Goal: Information Seeking & Learning: Learn about a topic

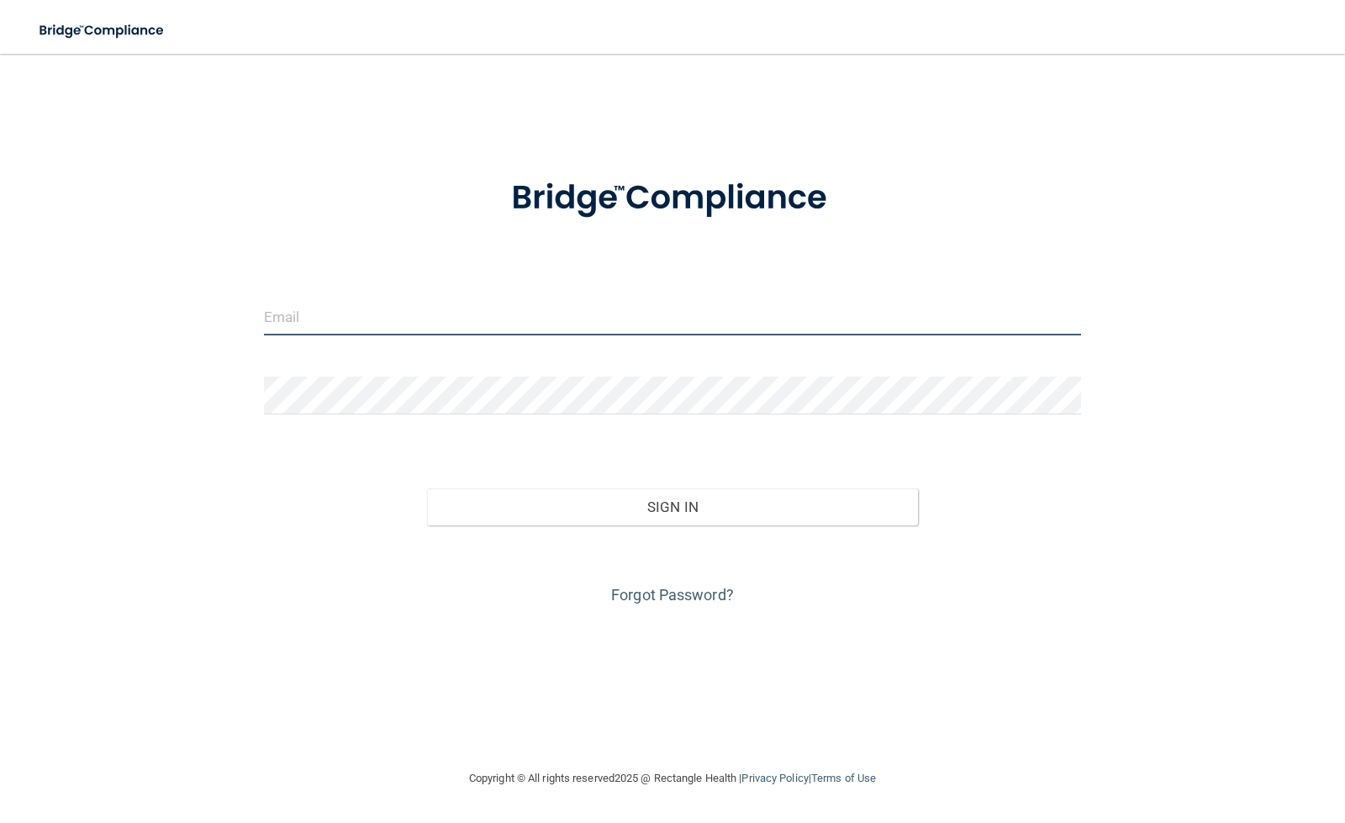
click at [467, 329] on input "email" at bounding box center [673, 317] width 818 height 38
click at [378, 318] on input "email" at bounding box center [673, 317] width 818 height 38
type input "larkviolet8@gmail.com"
click at [670, 597] on link "Forgot Password?" at bounding box center [672, 595] width 123 height 18
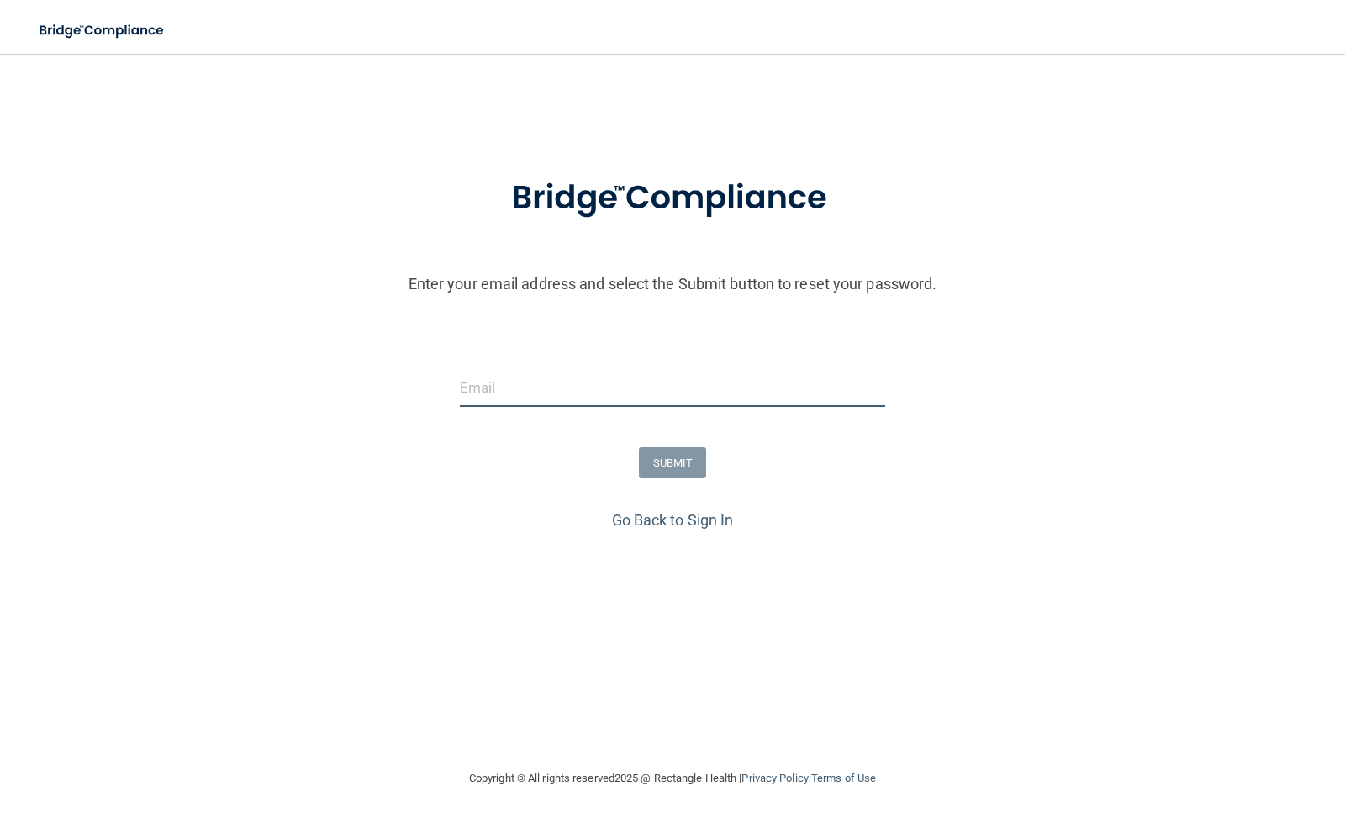
click at [545, 396] on input "email" at bounding box center [673, 388] width 426 height 38
type input "[EMAIL_ADDRESS][DOMAIN_NAME]"
click at [655, 466] on button "SUBMIT" at bounding box center [673, 462] width 68 height 31
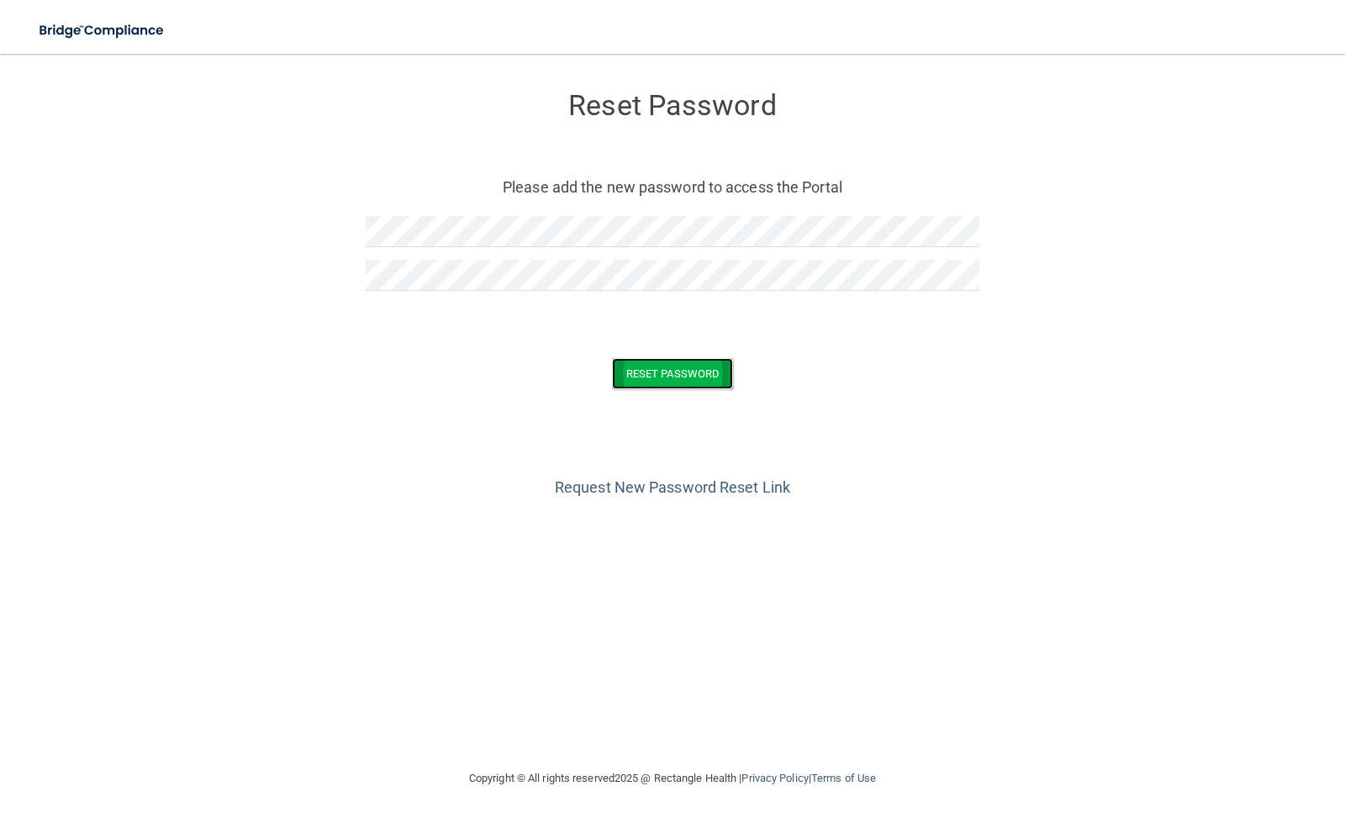
click at [633, 363] on button "Reset Password" at bounding box center [672, 373] width 121 height 31
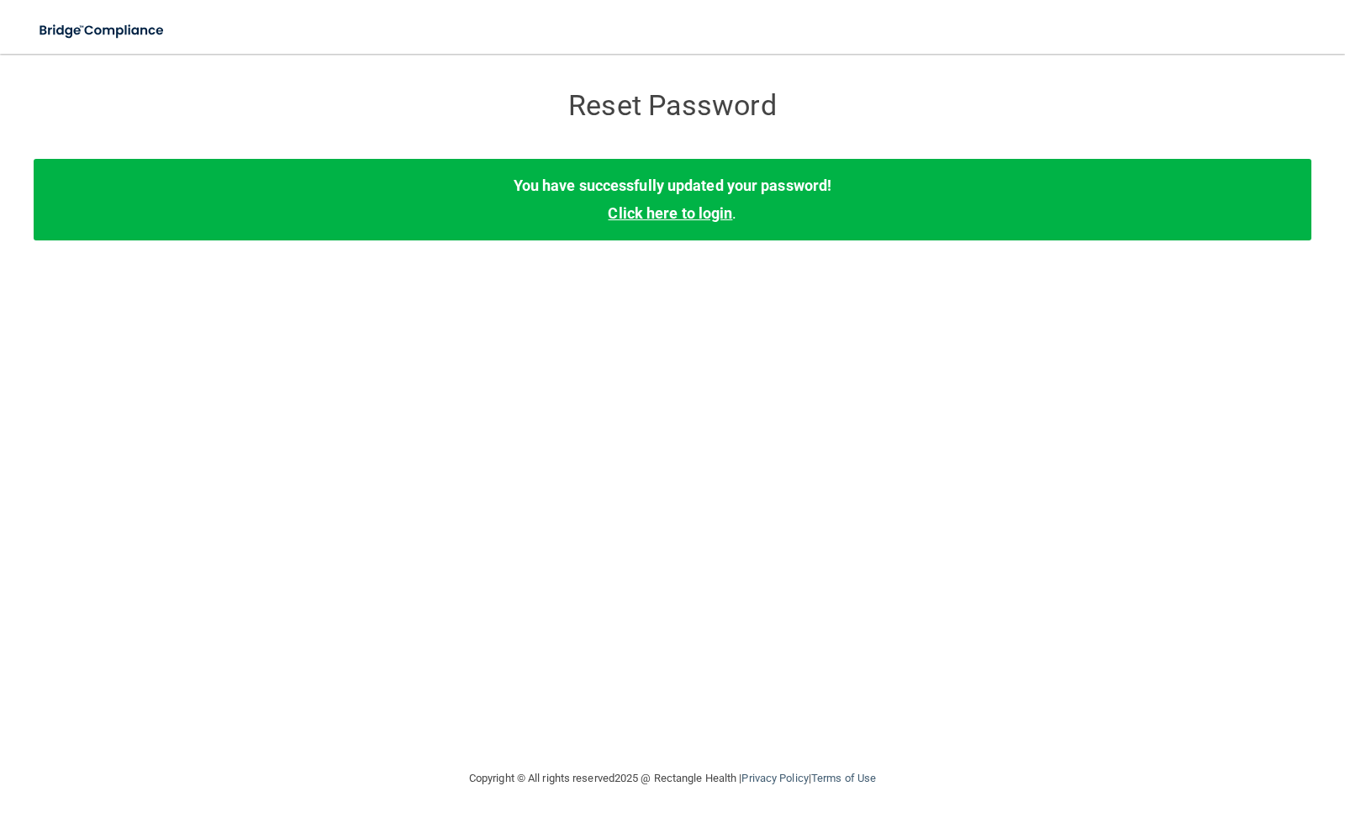
click at [654, 216] on link "Click here to login" at bounding box center [670, 213] width 124 height 18
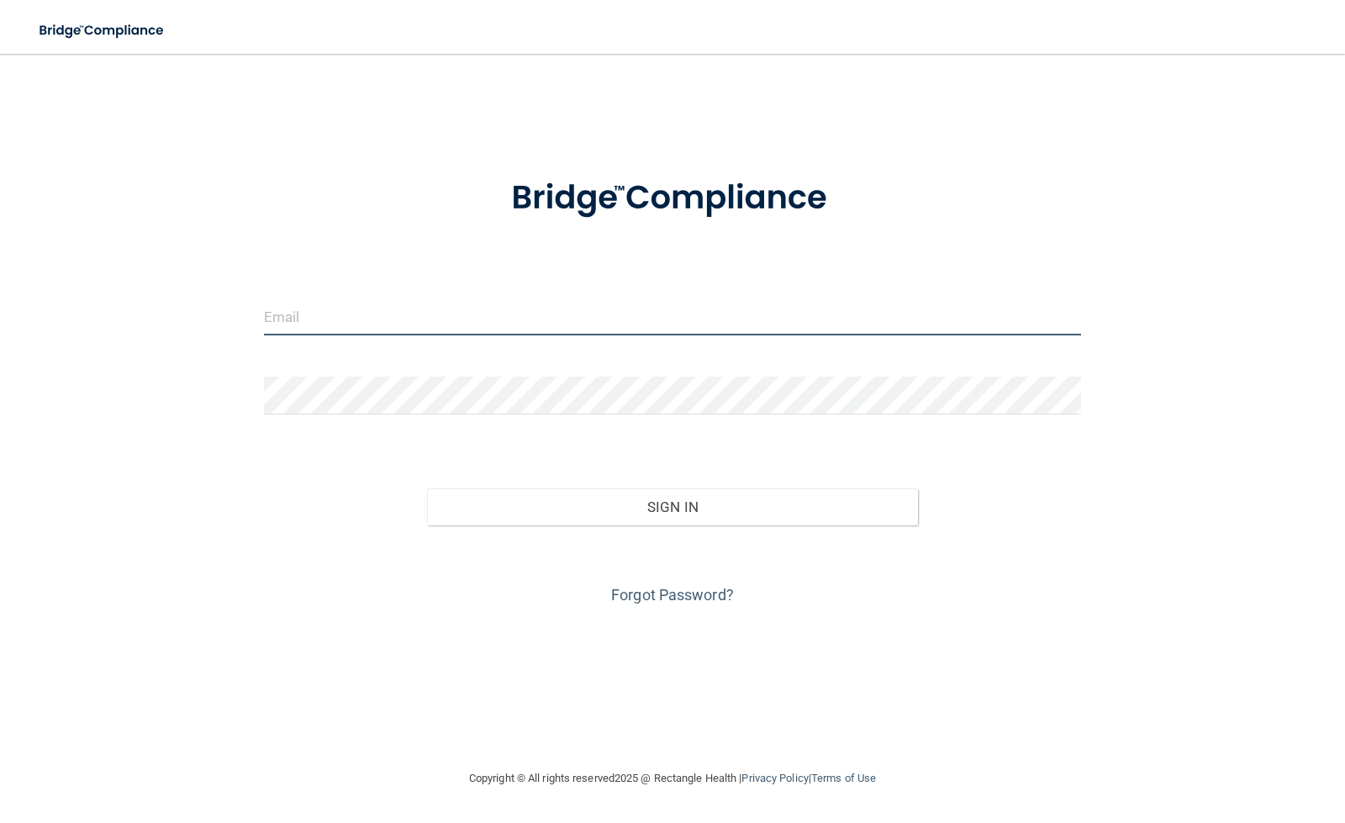
click at [546, 314] on input "email" at bounding box center [673, 317] width 818 height 38
type input "[EMAIL_ADDRESS][DOMAIN_NAME]"
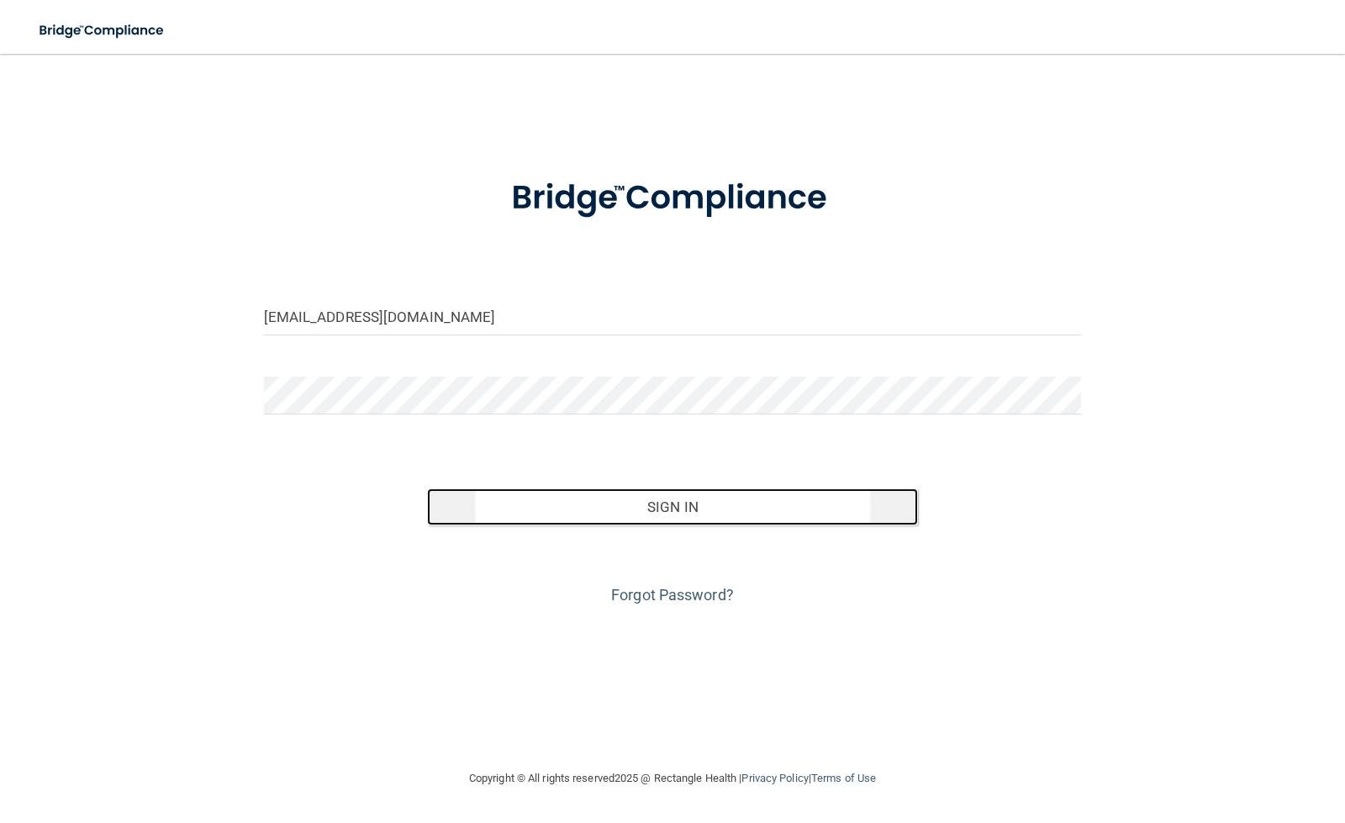
click at [551, 508] on button "Sign In" at bounding box center [672, 506] width 491 height 37
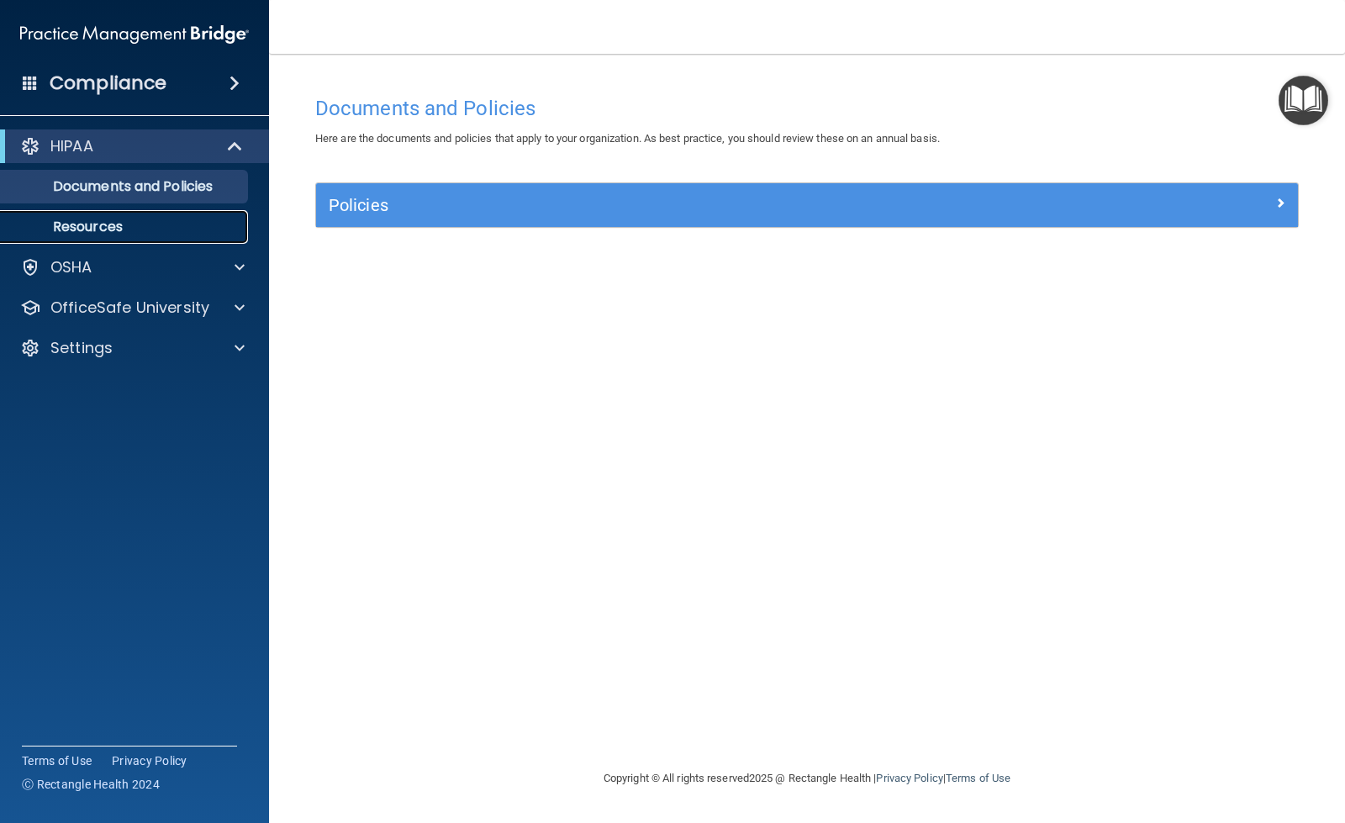
click at [126, 216] on link "Resources" at bounding box center [115, 227] width 265 height 34
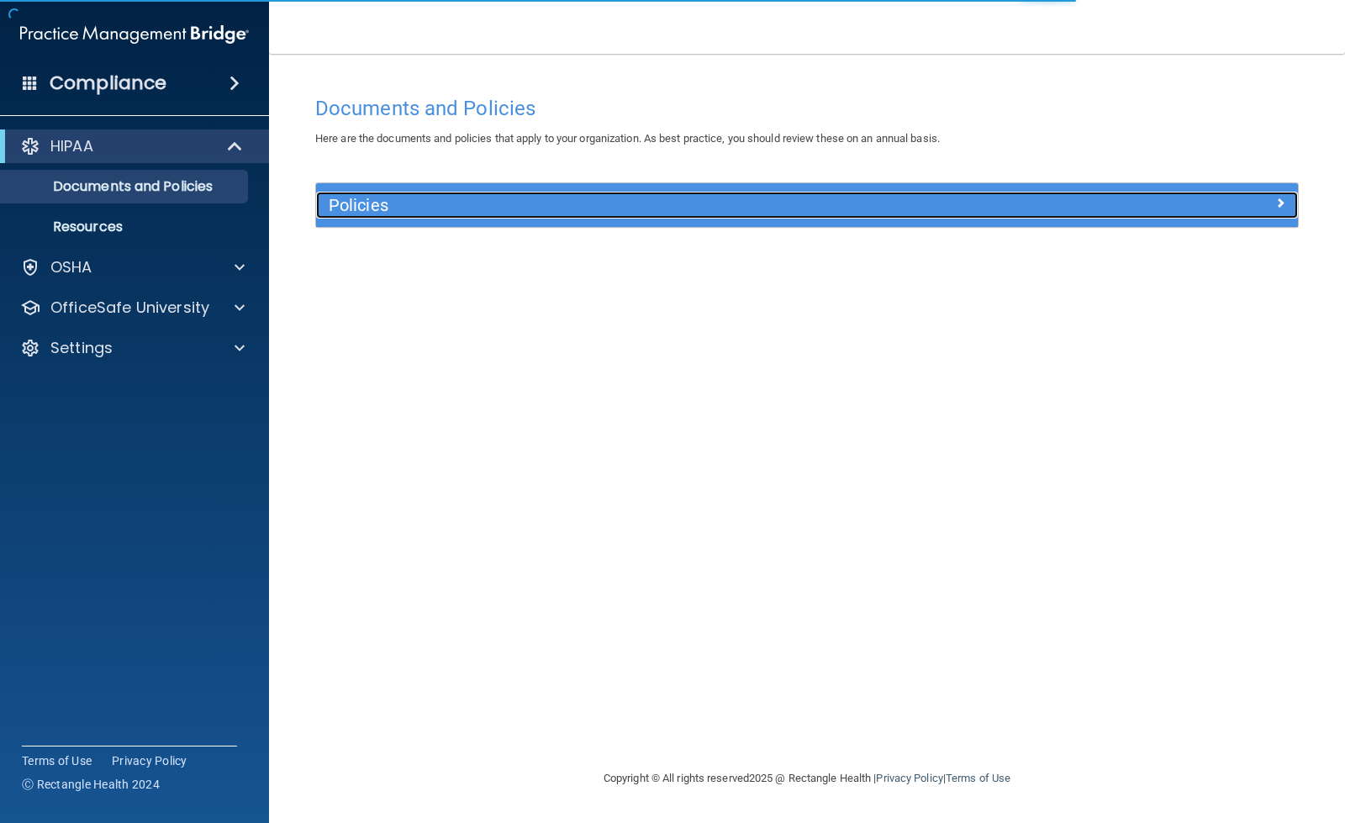
click at [596, 212] on h5 "Policies" at bounding box center [684, 205] width 711 height 18
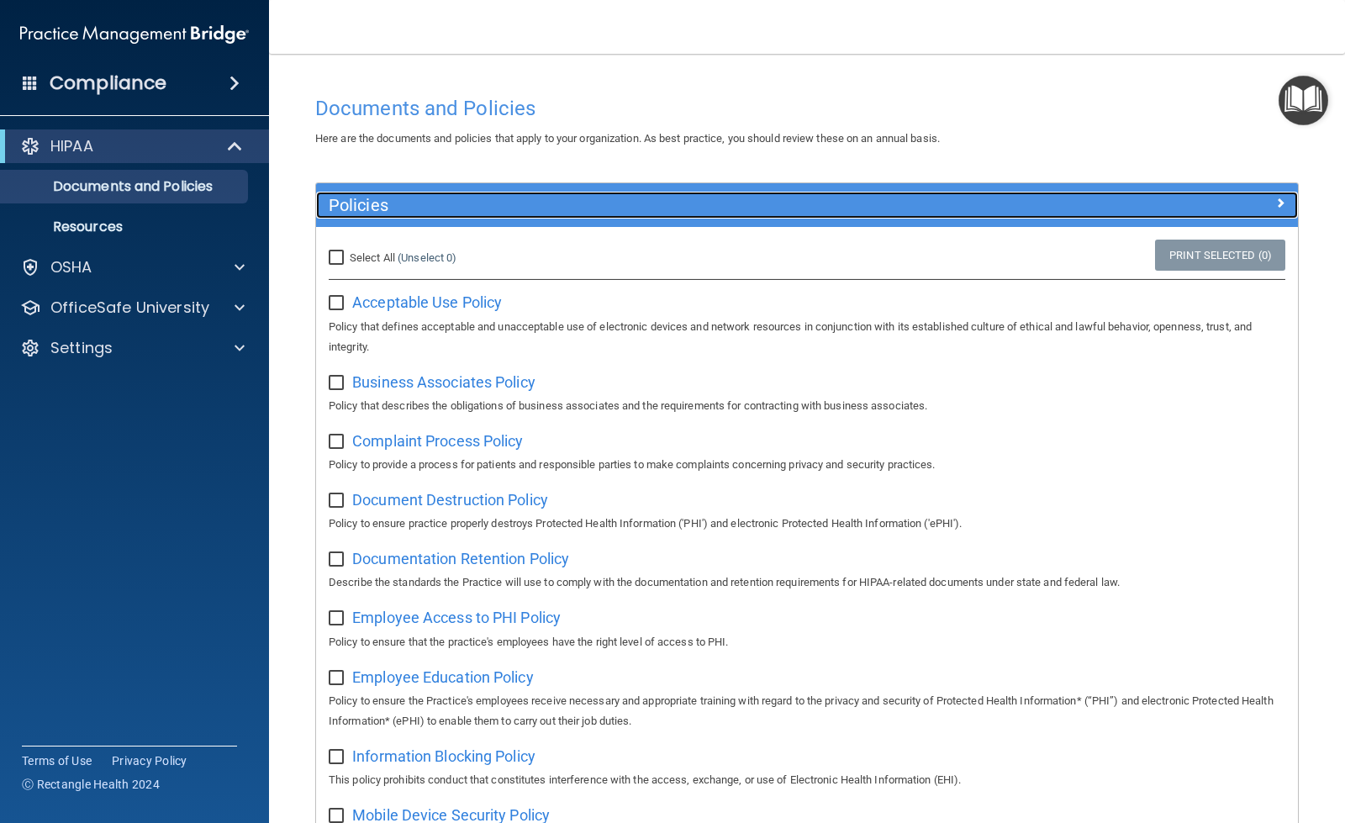
click at [596, 212] on h5 "Policies" at bounding box center [684, 205] width 711 height 18
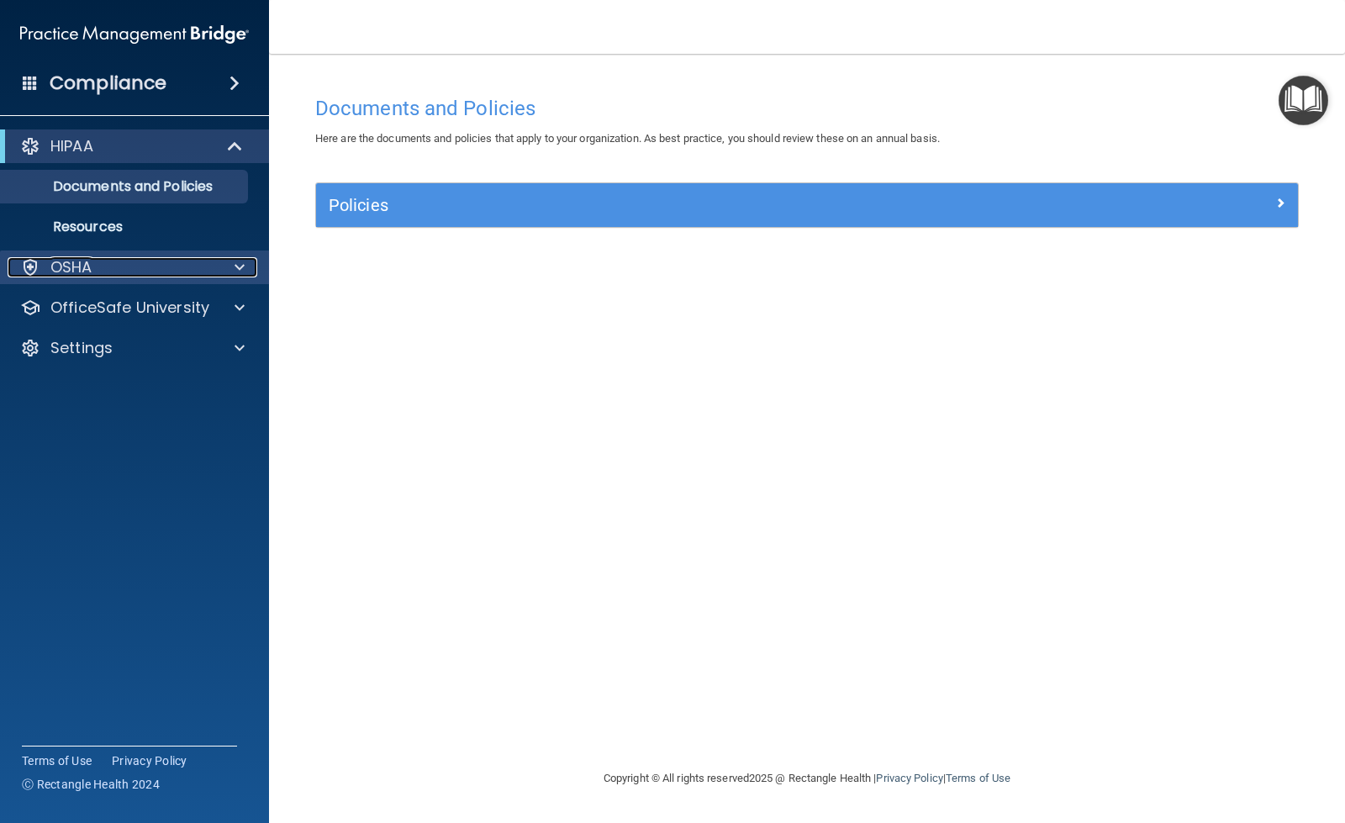
click at [227, 261] on div at bounding box center [237, 267] width 42 height 20
click at [227, 263] on div at bounding box center [237, 267] width 42 height 20
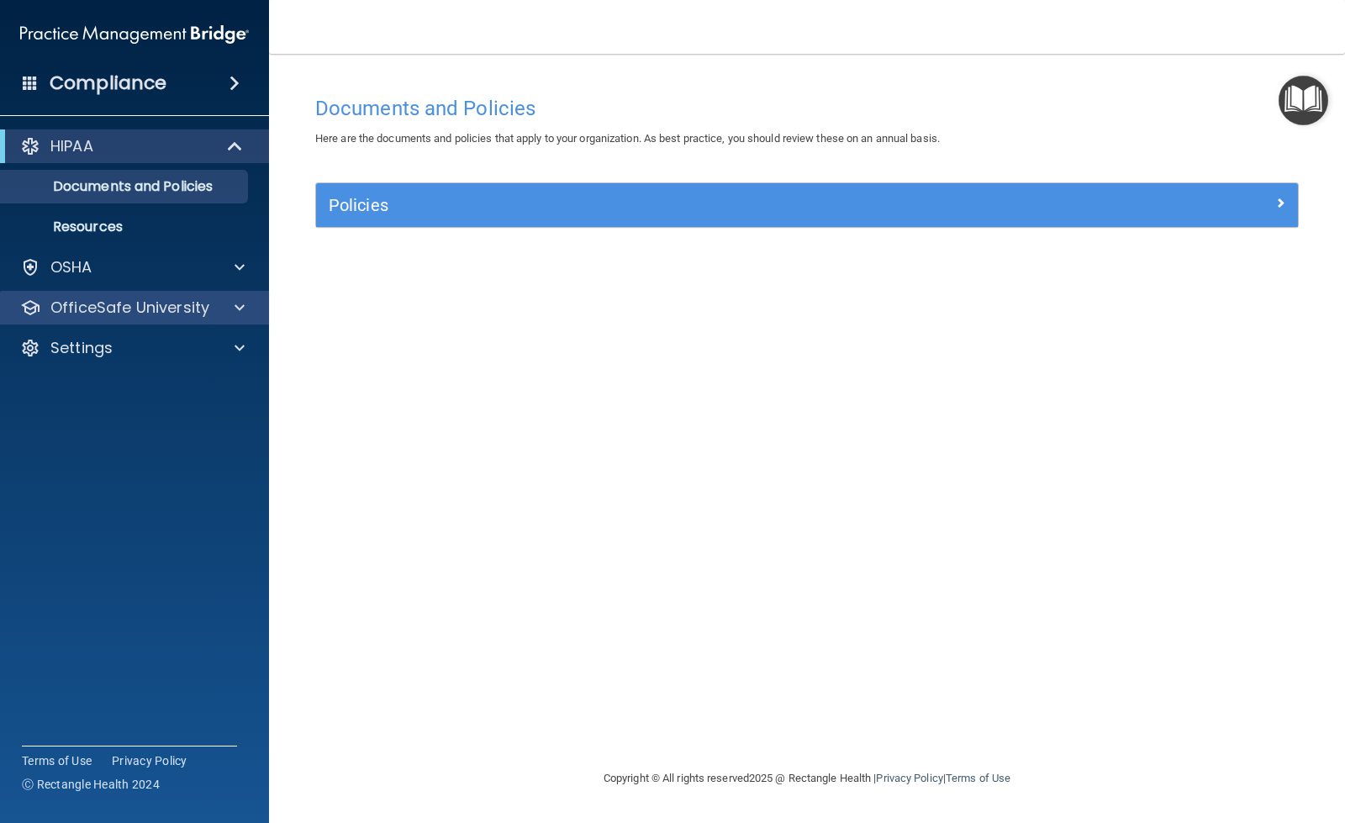
click at [222, 320] on div "OfficeSafe University" at bounding box center [135, 308] width 270 height 34
click at [246, 319] on div "OfficeSafe University" at bounding box center [135, 308] width 270 height 34
click at [241, 304] on span at bounding box center [240, 308] width 10 height 20
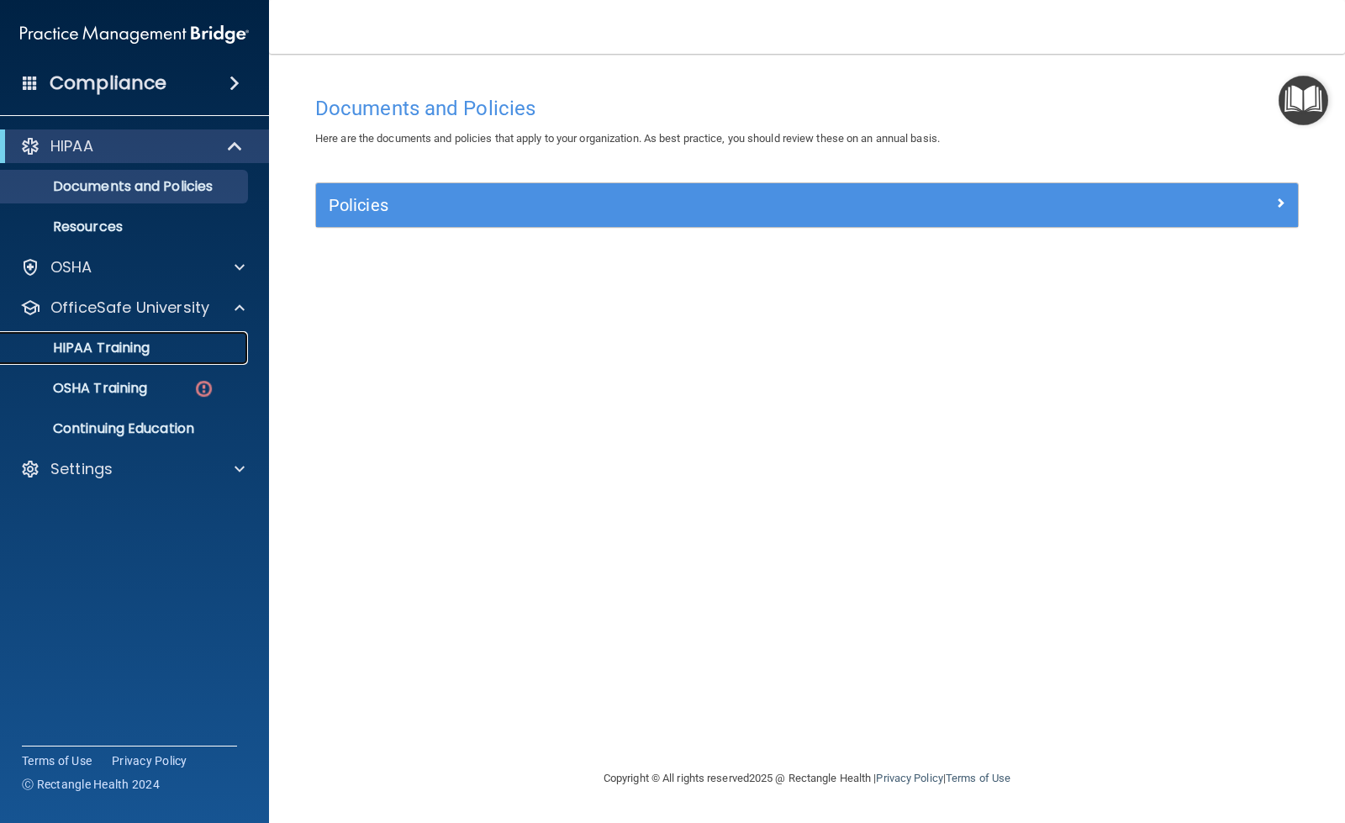
click at [166, 359] on link "HIPAA Training" at bounding box center [115, 348] width 265 height 34
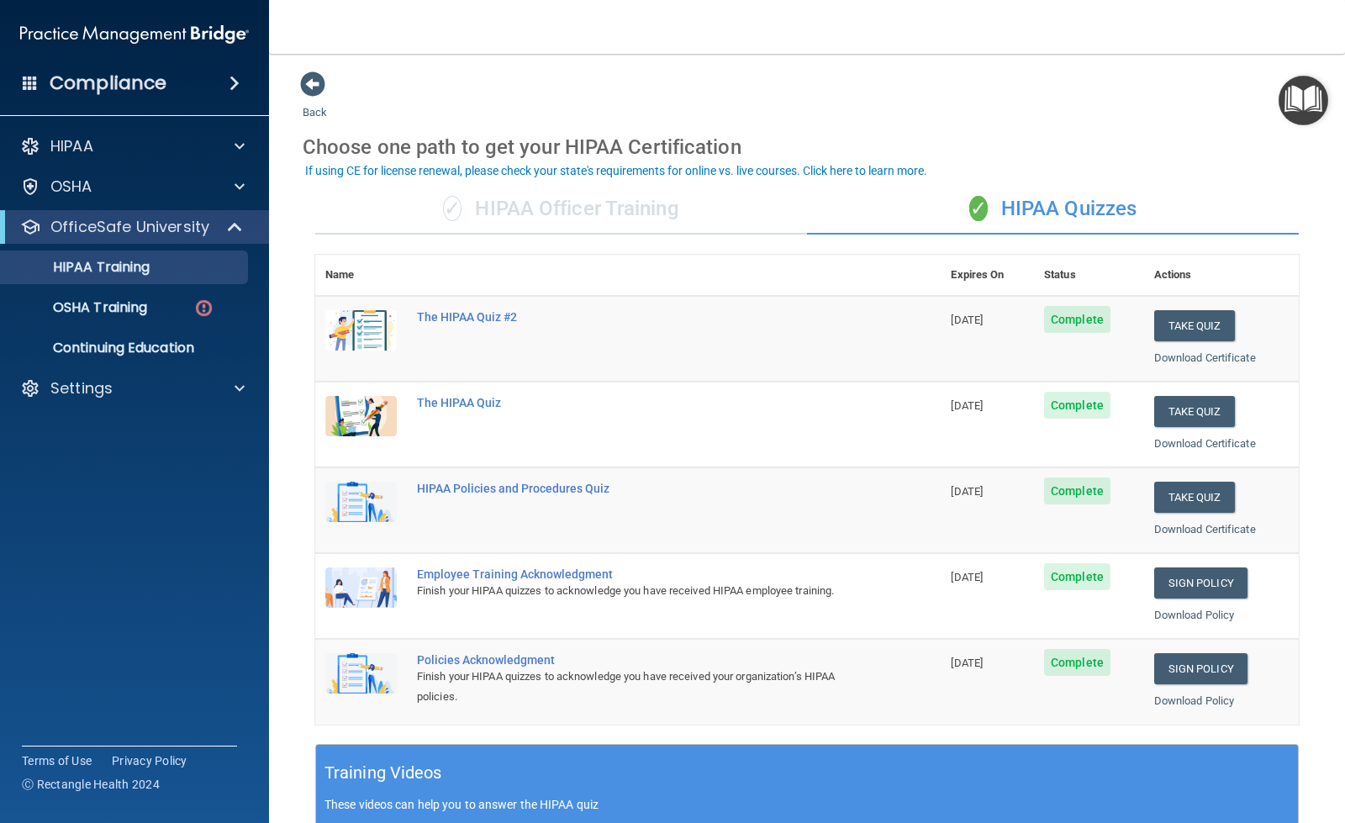
click at [539, 188] on div "✓ HIPAA Officer Training" at bounding box center [561, 209] width 492 height 50
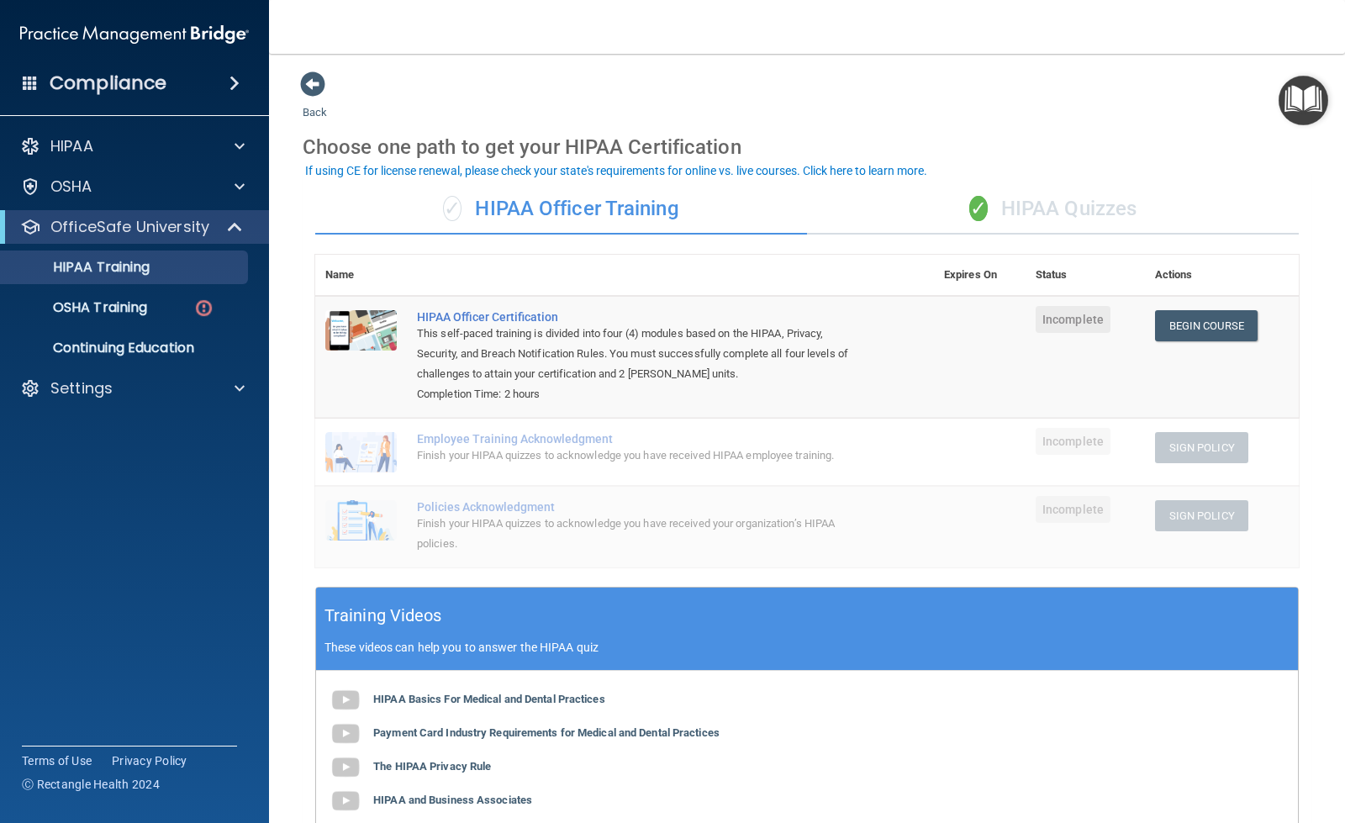
click at [987, 209] on div "✓ HIPAA Quizzes" at bounding box center [1053, 209] width 492 height 50
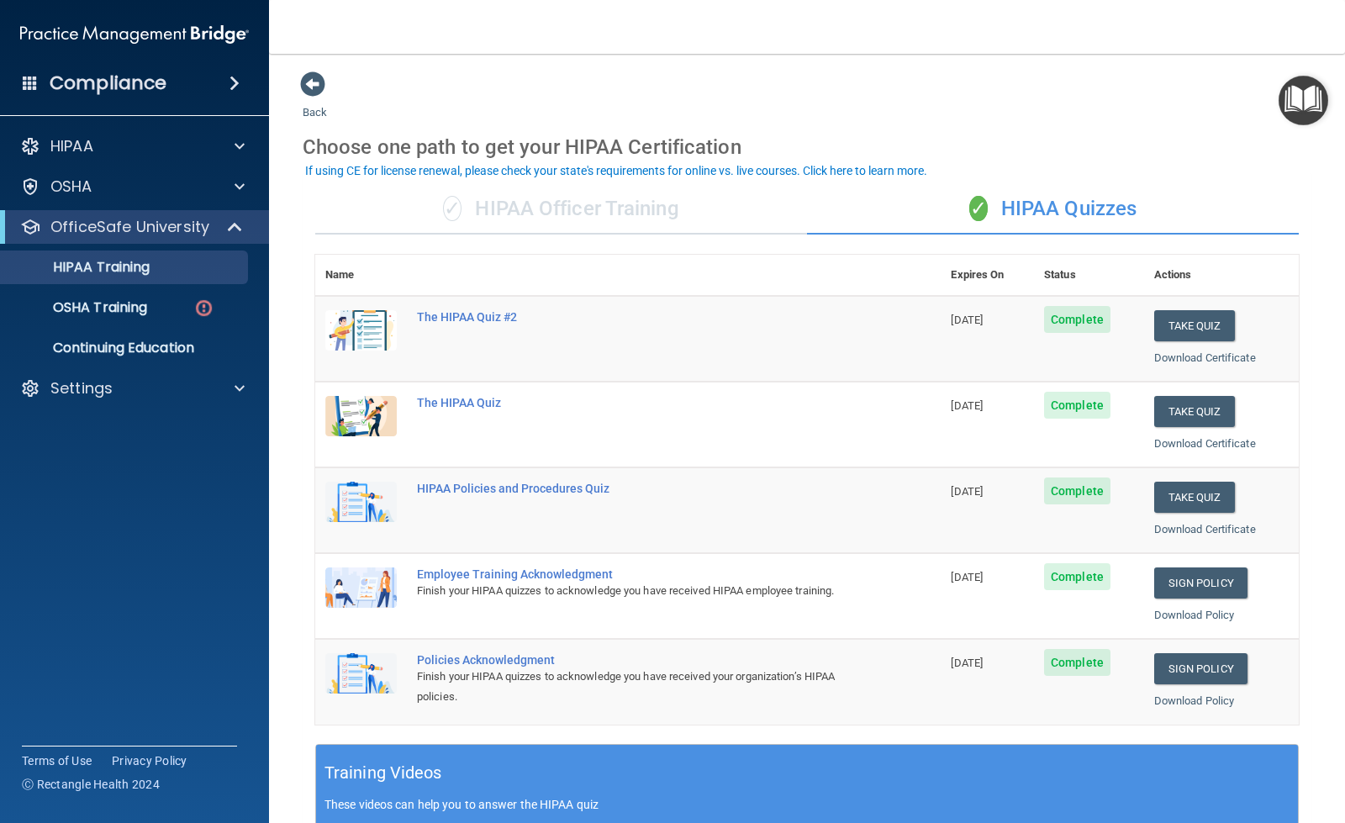
click at [706, 214] on div "✓ HIPAA Officer Training" at bounding box center [561, 209] width 492 height 50
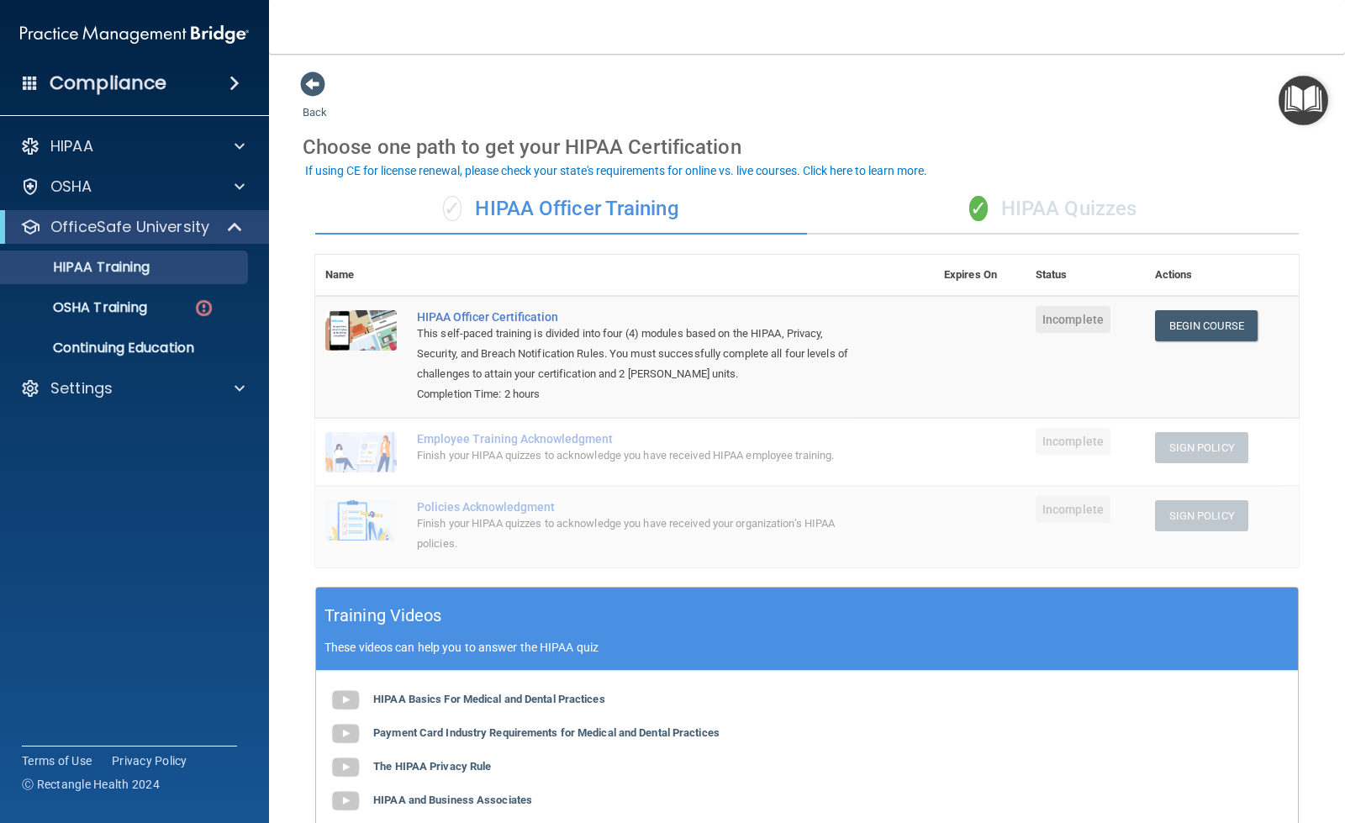
click at [990, 200] on div "✓ HIPAA Quizzes" at bounding box center [1053, 209] width 492 height 50
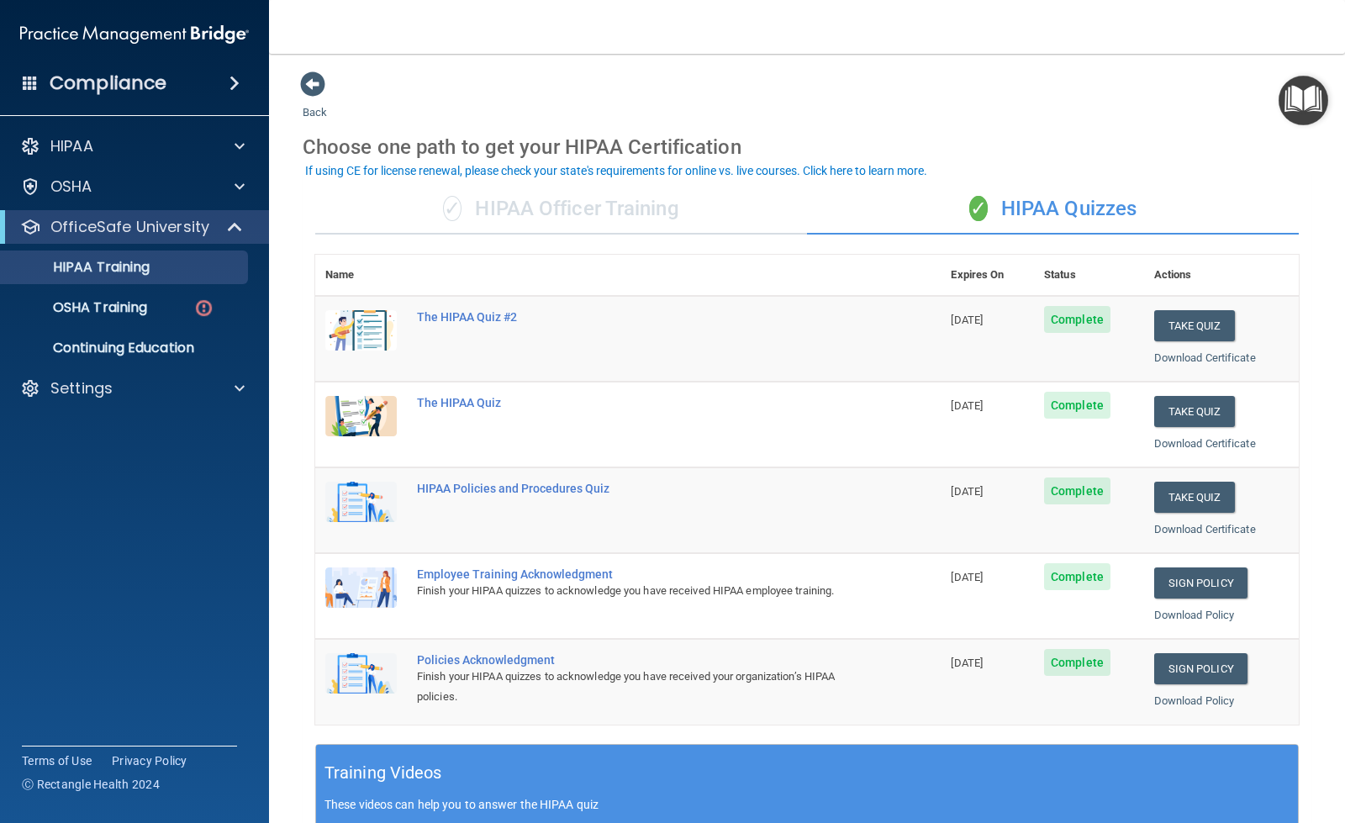
click at [1281, 116] on img "Open Resource Center" at bounding box center [1304, 101] width 50 height 50
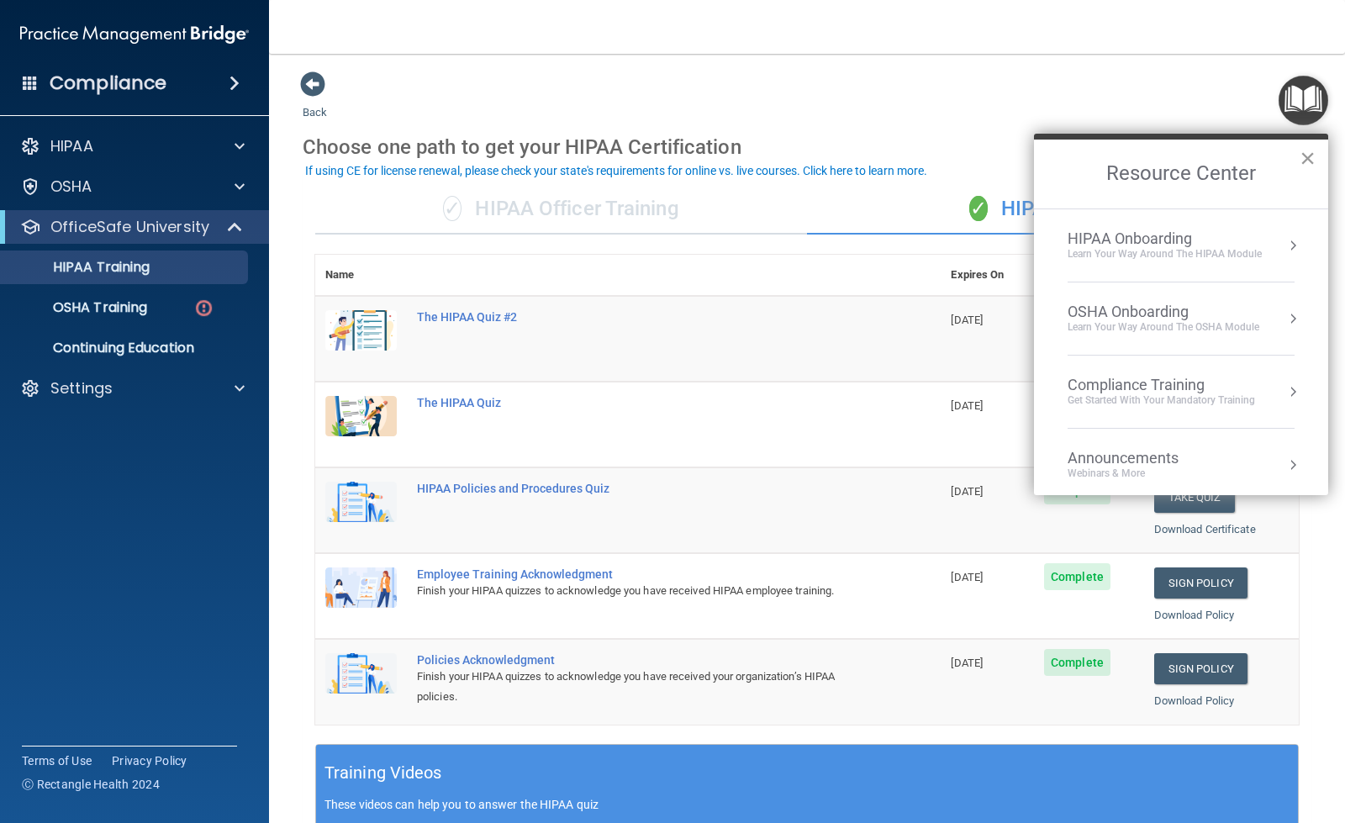
click at [1306, 154] on button "×" at bounding box center [1308, 158] width 16 height 27
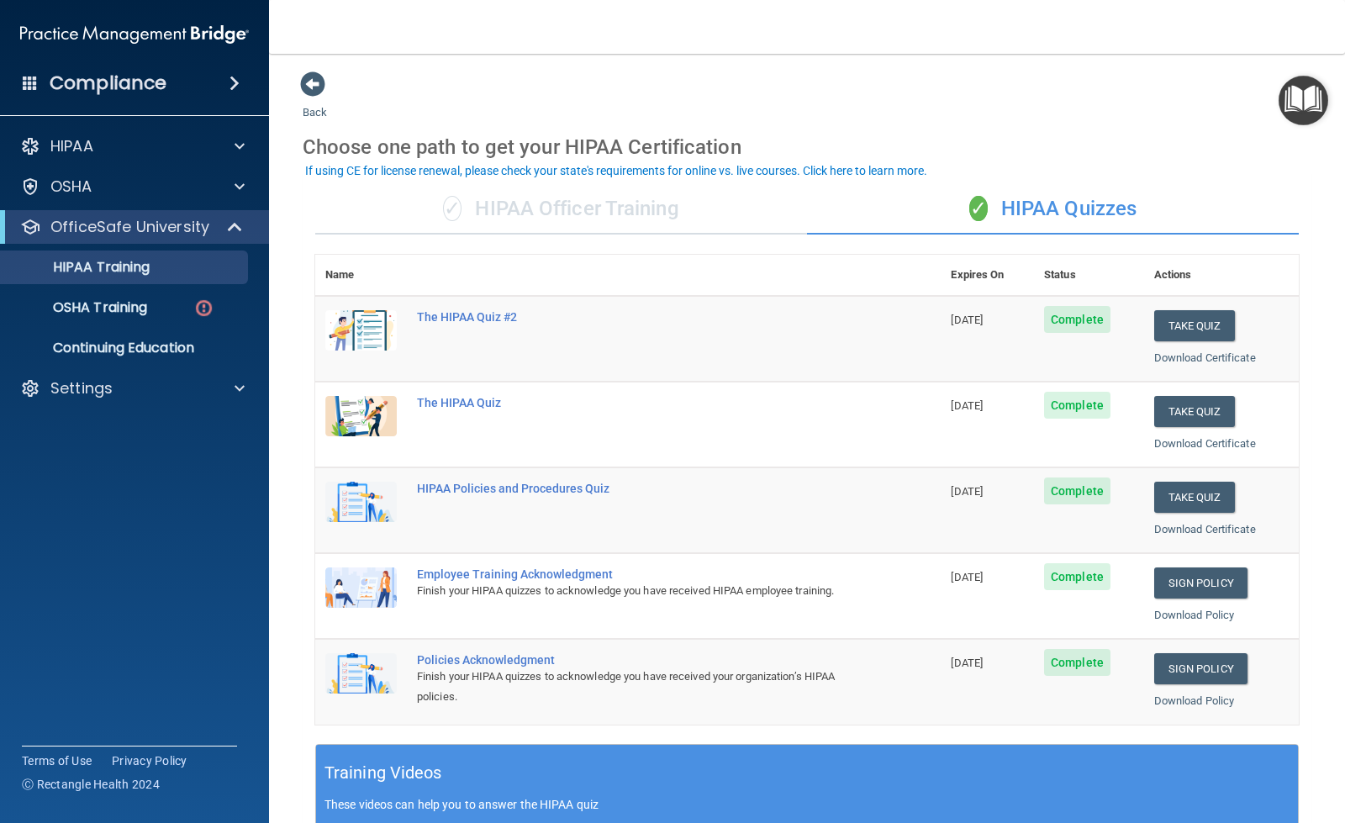
click at [239, 90] on span at bounding box center [234, 83] width 10 height 20
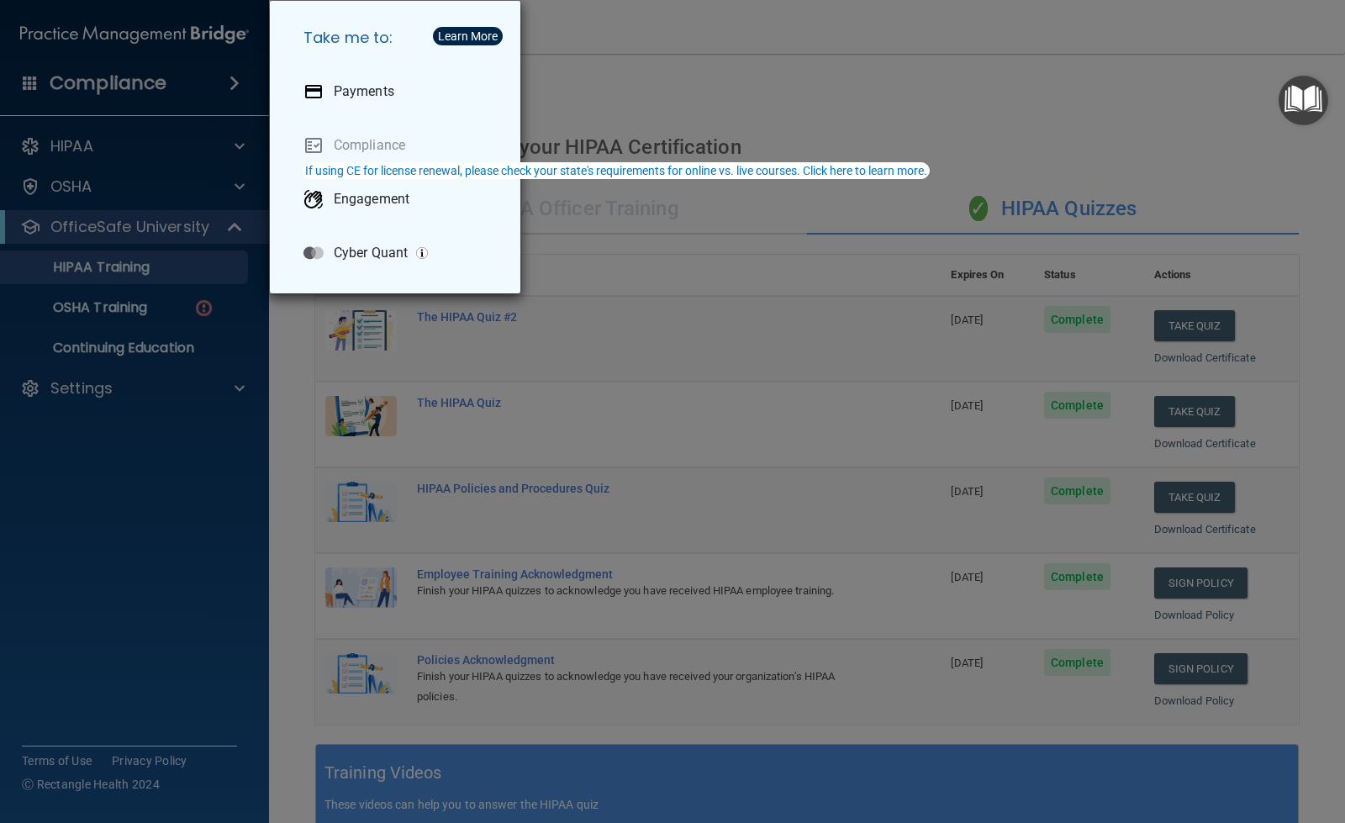
click at [655, 78] on div "Take me to: Payments Compliance Engagement Cyber Quant" at bounding box center [672, 411] width 1345 height 823
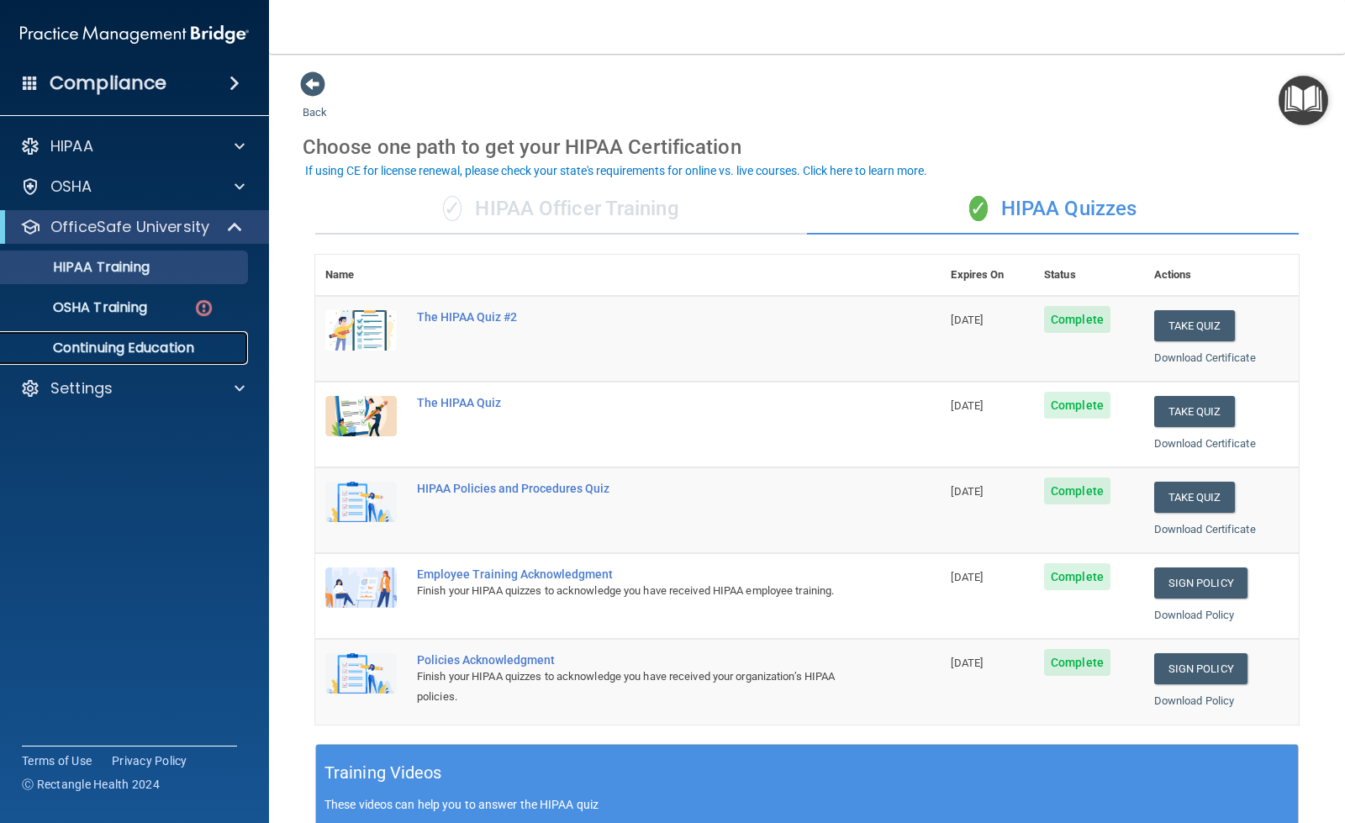
click at [171, 335] on link "Continuing Education" at bounding box center [115, 348] width 265 height 34
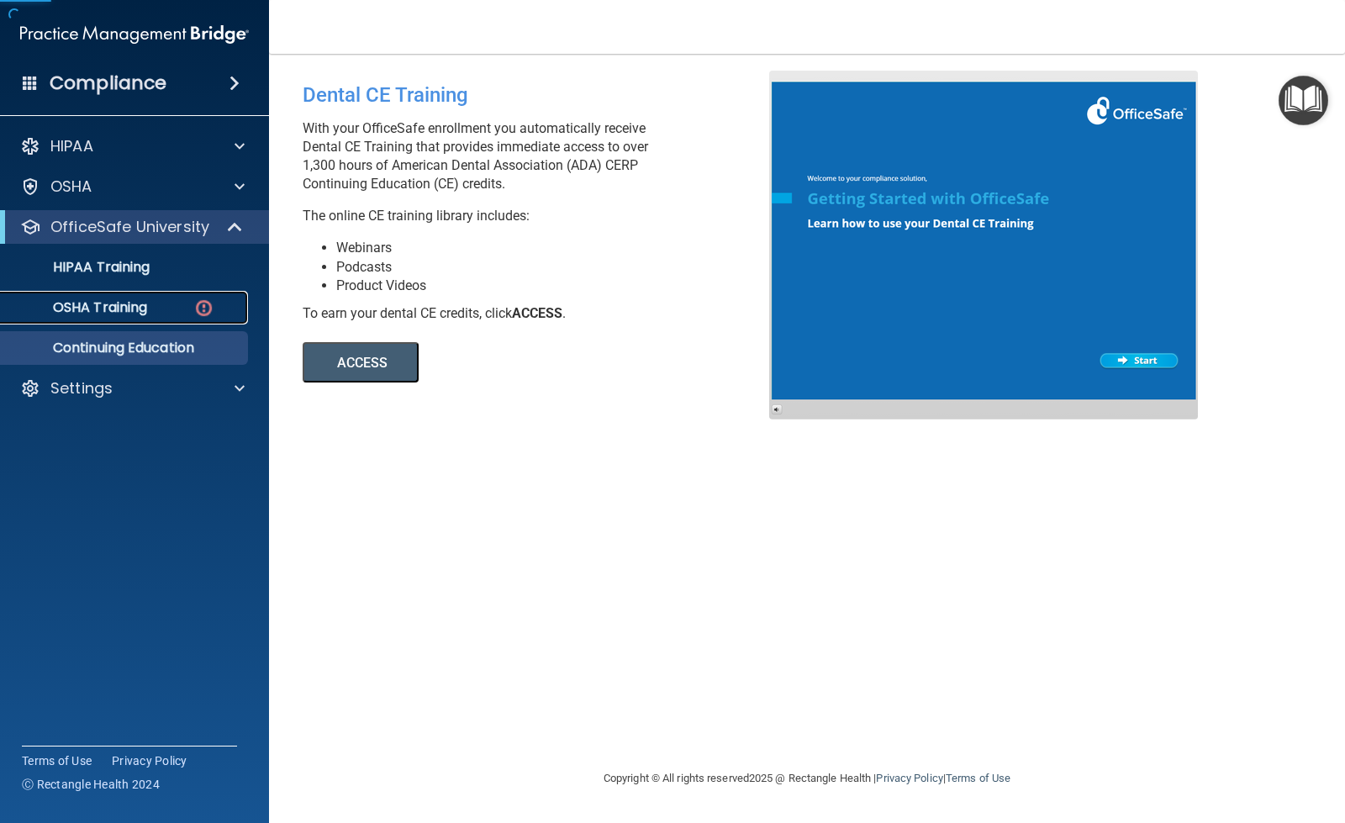
click at [171, 295] on link "OSHA Training" at bounding box center [115, 308] width 265 height 34
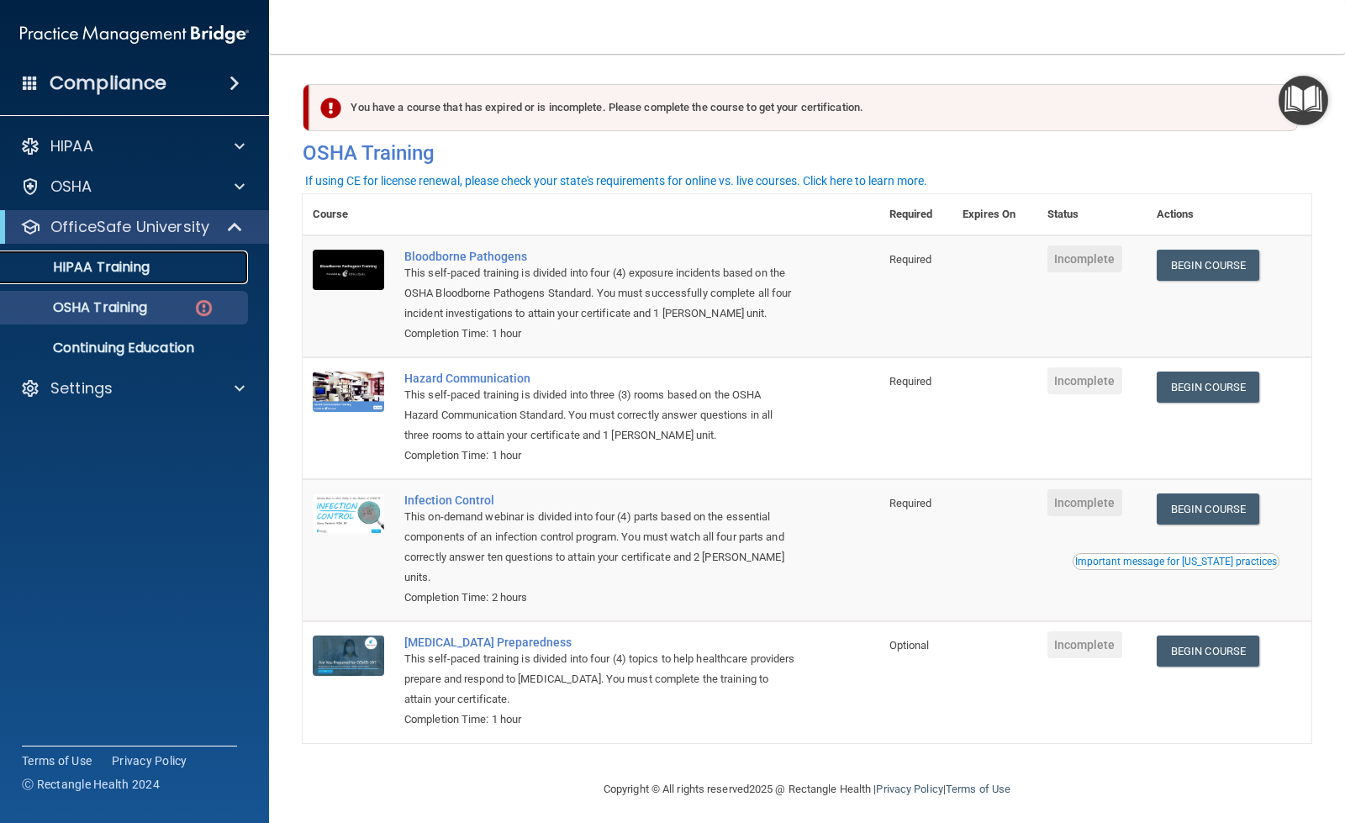
click at [161, 277] on link "HIPAA Training" at bounding box center [115, 268] width 265 height 34
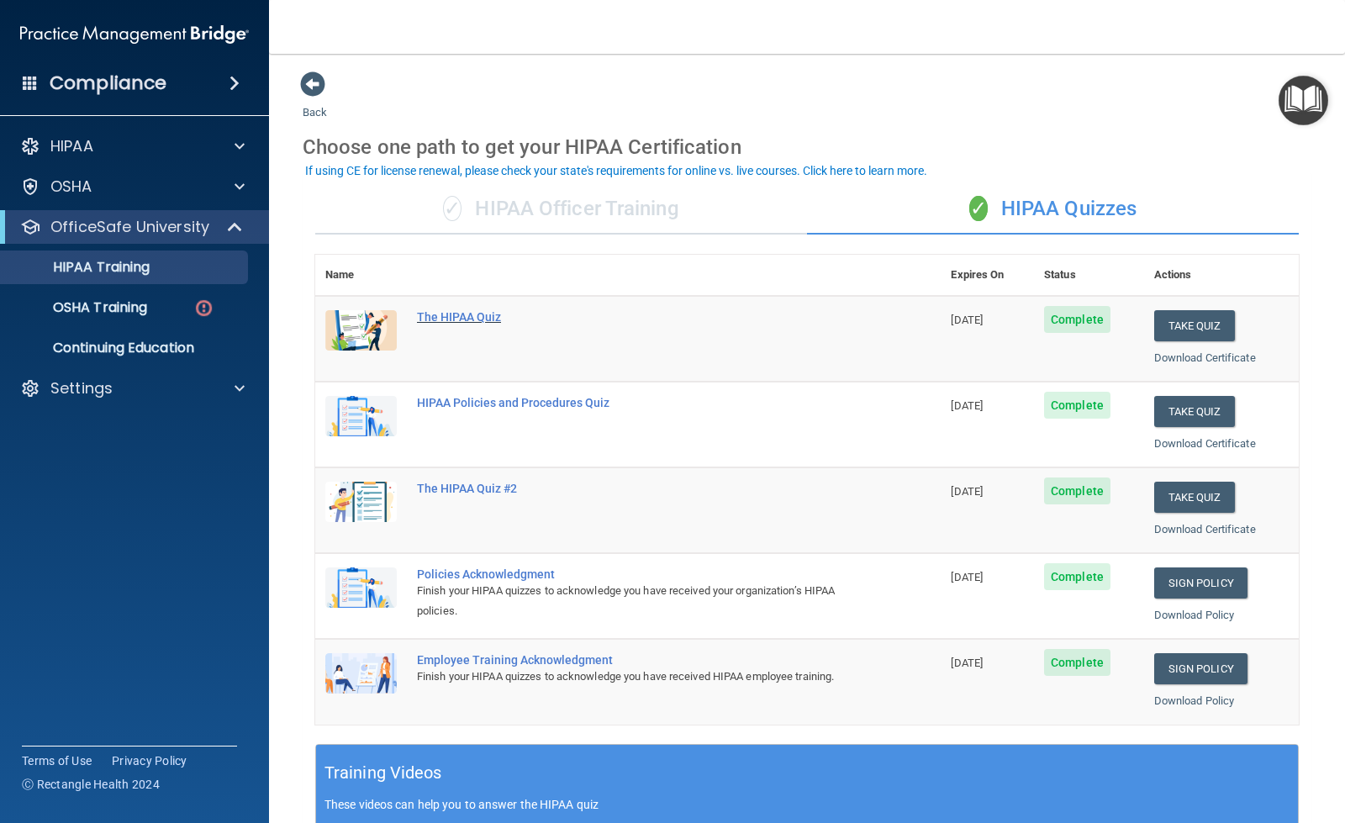
click at [466, 314] on div "The HIPAA Quiz" at bounding box center [637, 316] width 440 height 13
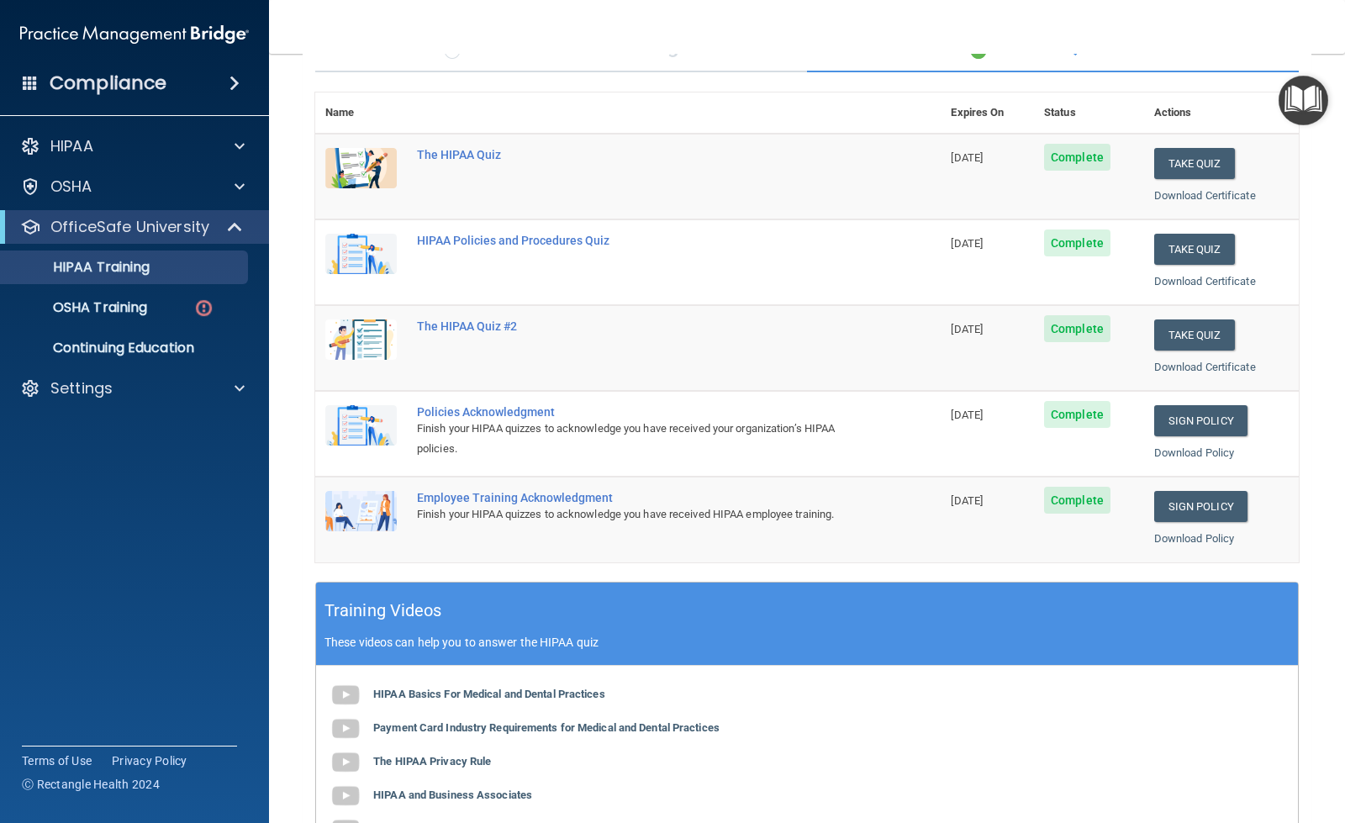
scroll to position [437, 0]
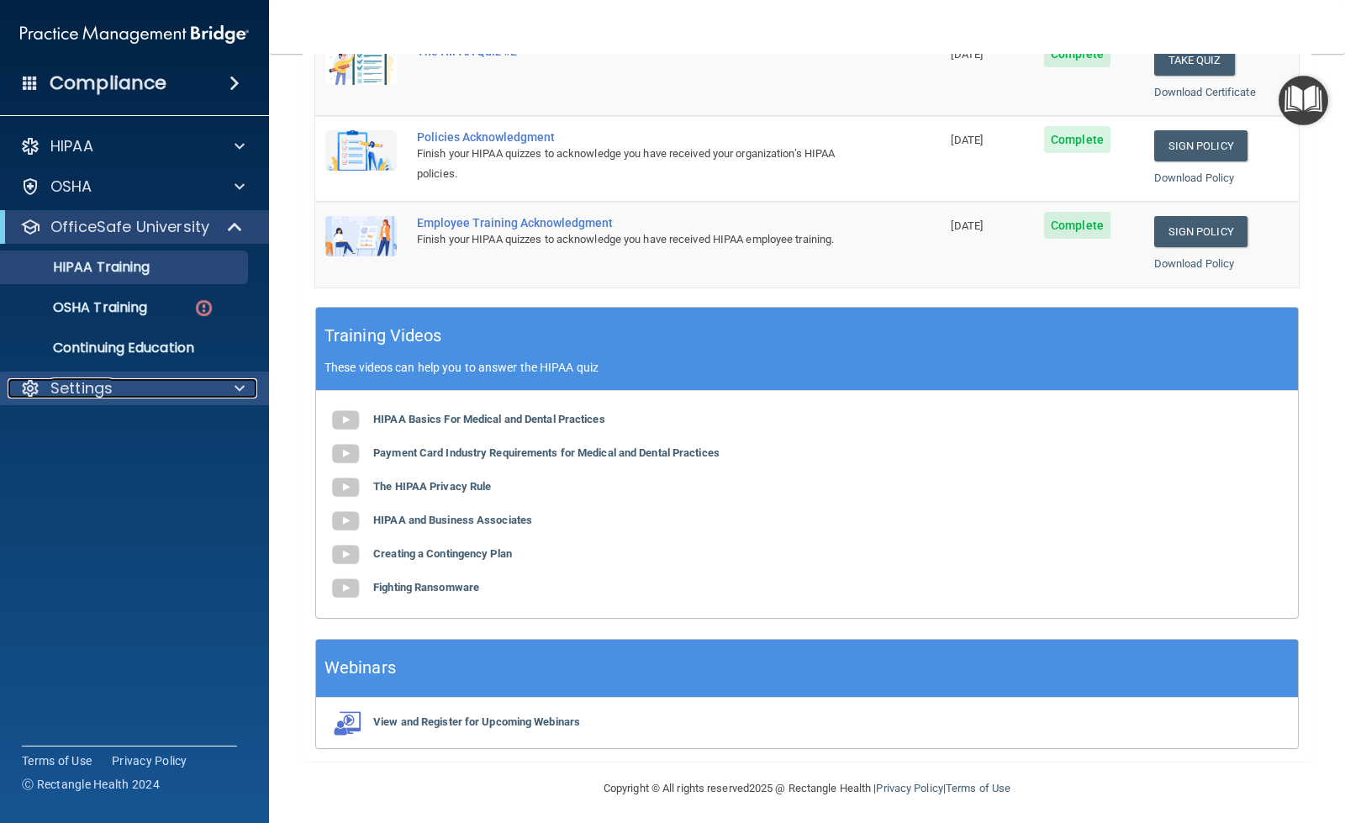
click at [224, 388] on div at bounding box center [237, 388] width 42 height 20
click at [160, 424] on p "My Account" at bounding box center [125, 428] width 229 height 17
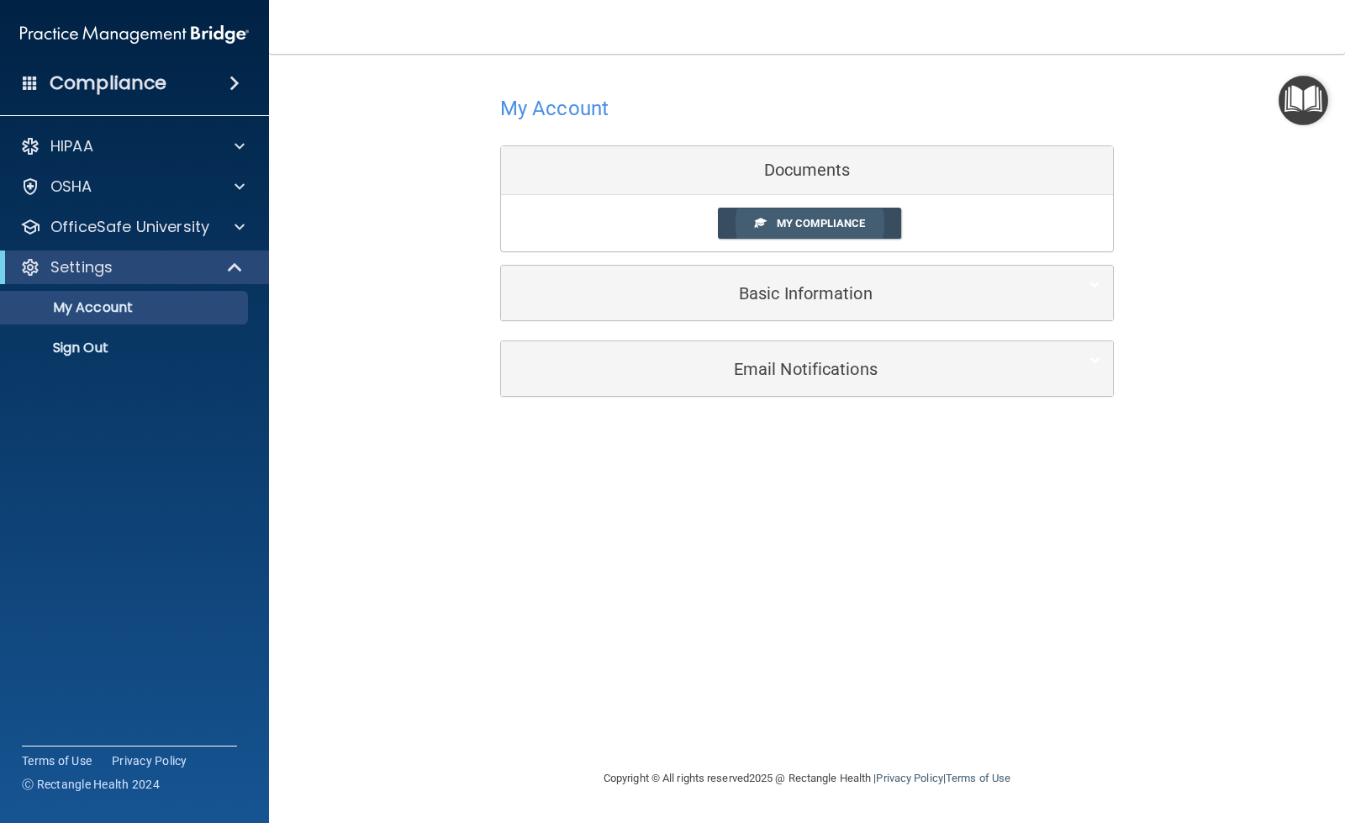
click at [750, 233] on link "My Compliance" at bounding box center [810, 223] width 184 height 31
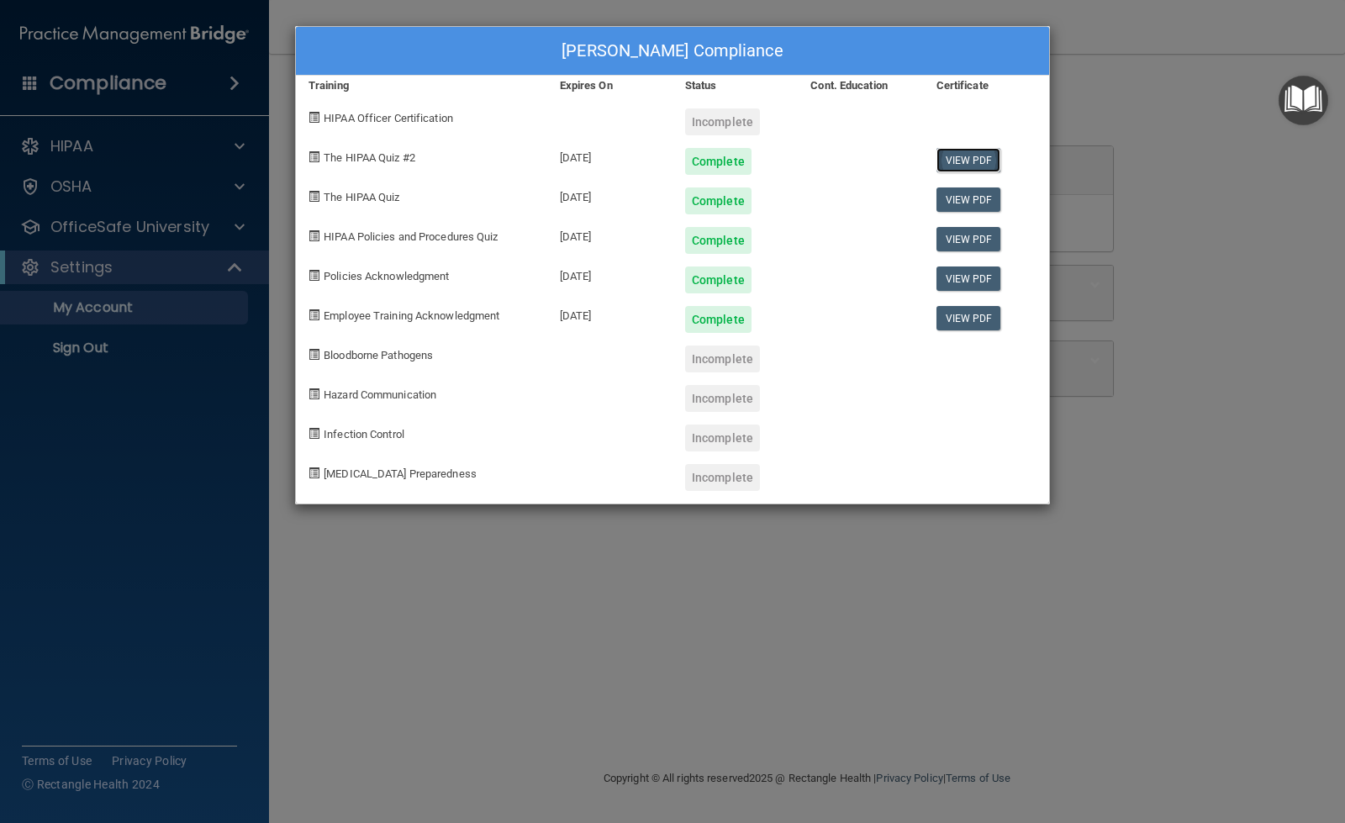
click at [985, 156] on link "View PDF" at bounding box center [968, 160] width 65 height 24
click at [960, 321] on link "View PDF" at bounding box center [968, 318] width 65 height 24
click at [969, 233] on link "View PDF" at bounding box center [968, 239] width 65 height 24
click at [1116, 82] on div "[PERSON_NAME] Compliance Training Expires On Status Cont. Education Certificate…" at bounding box center [672, 411] width 1345 height 823
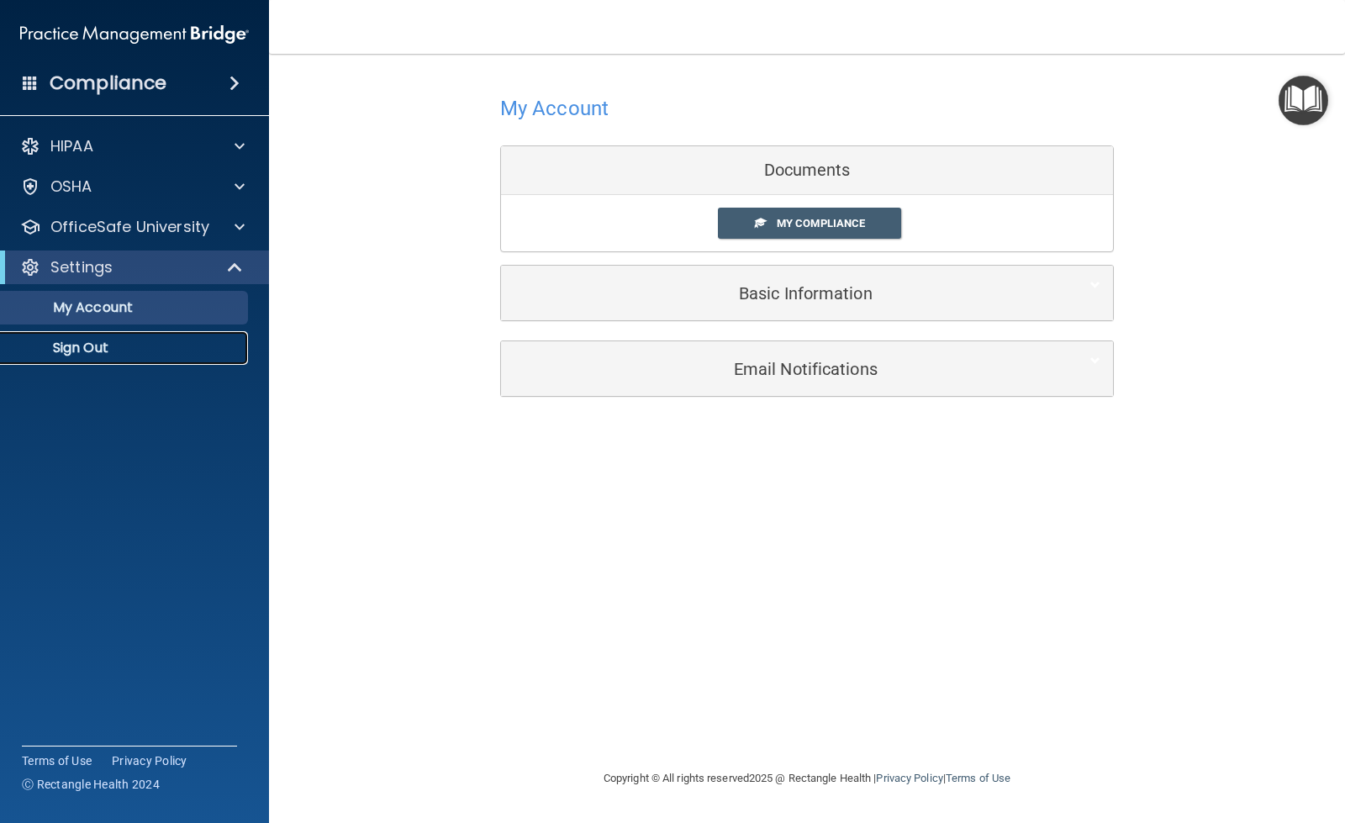
click at [123, 349] on p "Sign Out" at bounding box center [125, 348] width 229 height 17
